Goal: Task Accomplishment & Management: Complete application form

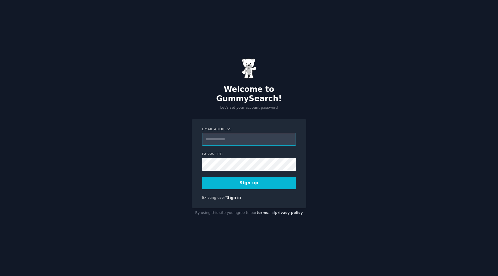
scroll to position [5432, 0]
click at [248, 138] on input "Email Address" at bounding box center [249, 139] width 94 height 13
type input "**********"
click at [274, 184] on button "Sign up" at bounding box center [249, 183] width 94 height 12
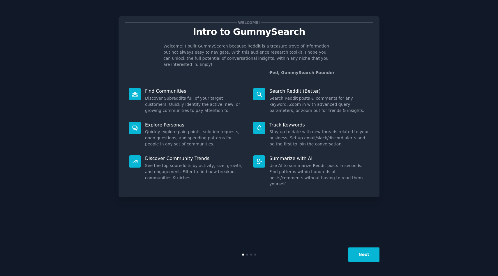
scroll to position [5432, 0]
click at [362, 256] on button "Next" at bounding box center [363, 254] width 31 height 14
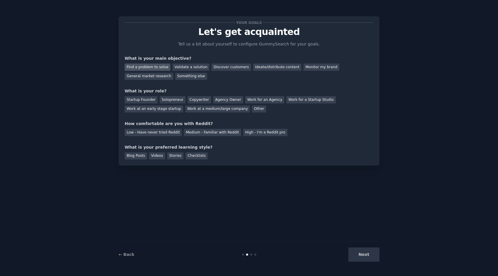
click at [163, 66] on div "Find a problem to solve" at bounding box center [148, 67] width 46 height 7
click at [182, 67] on div "Validate a solution" at bounding box center [190, 67] width 37 height 7
click at [156, 67] on div "Find a problem to solve" at bounding box center [148, 67] width 46 height 7
click at [258, 99] on div "Work for an Agency" at bounding box center [264, 99] width 39 height 7
click at [169, 134] on div "Low - Have never tried Reddit" at bounding box center [153, 132] width 57 height 7
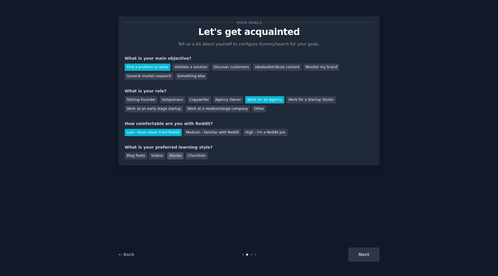
click at [174, 158] on div "Stories" at bounding box center [175, 155] width 16 height 7
type textarea "k"
click at [195, 155] on div "Checklists" at bounding box center [197, 155] width 22 height 7
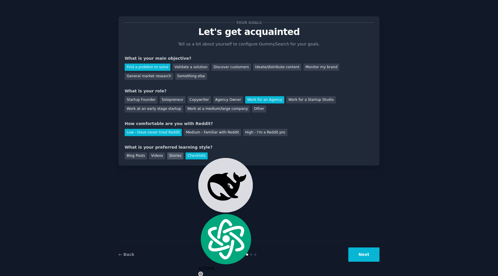
click at [178, 158] on div "Stories" at bounding box center [175, 155] width 16 height 7
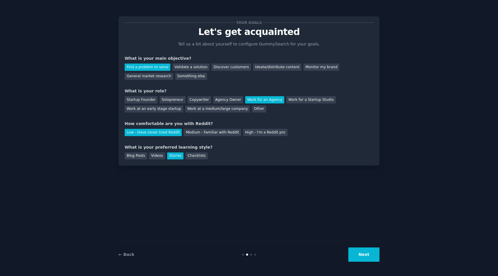
click at [364, 256] on button "Next" at bounding box center [363, 254] width 31 height 14
